Goal: Navigation & Orientation: Understand site structure

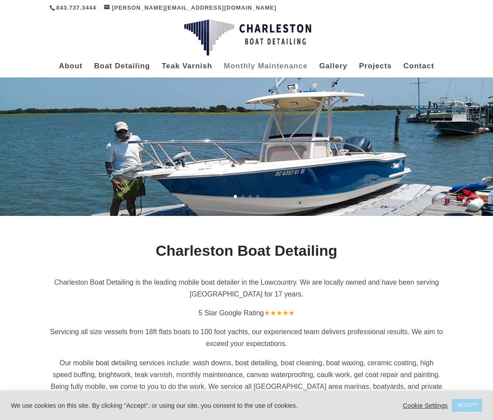
click at [282, 64] on link "Monthly Maintenance" at bounding box center [266, 70] width 84 height 14
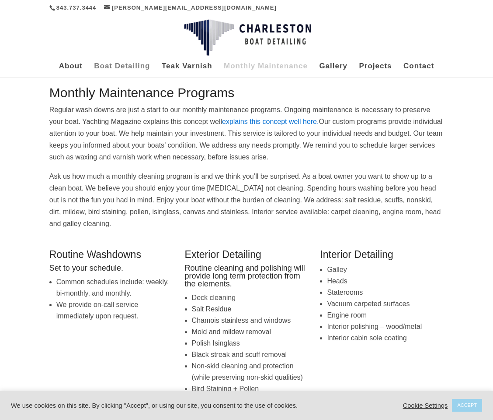
click at [135, 64] on link "Boat Detailing" at bounding box center [122, 70] width 56 height 14
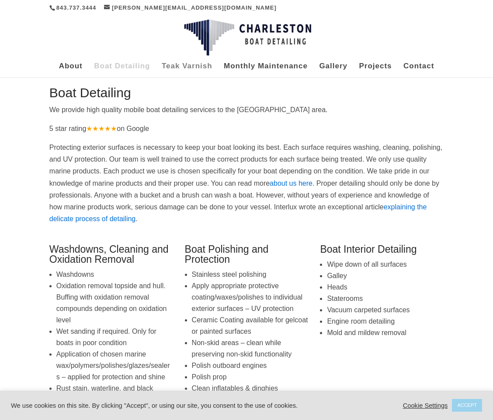
click at [201, 65] on link "Teak Varnish" at bounding box center [187, 70] width 51 height 14
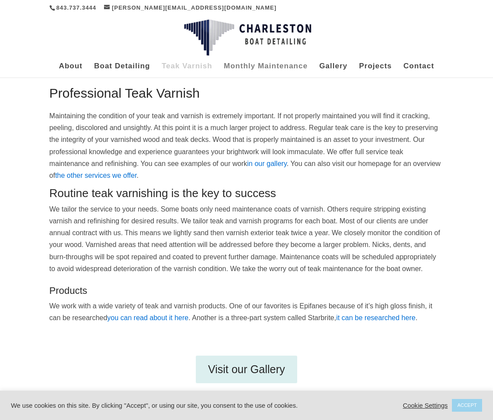
click at [258, 68] on link "Monthly Maintenance" at bounding box center [266, 70] width 84 height 14
